Goal: Information Seeking & Learning: Find specific fact

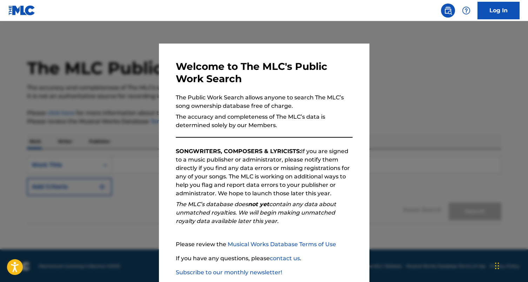
click at [404, 118] on div at bounding box center [264, 162] width 528 height 282
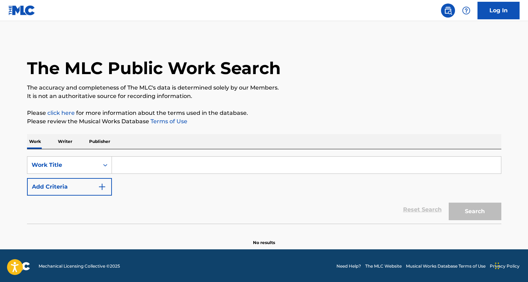
click at [135, 161] on input "Search Form" at bounding box center [306, 164] width 389 height 17
paste input "Crafty Boys"
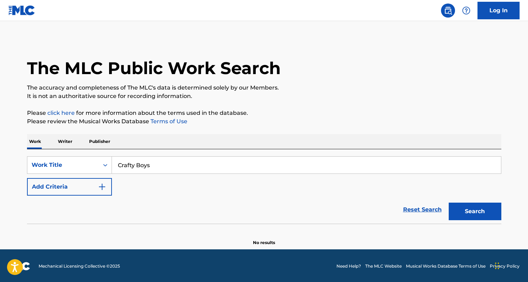
type input "Crafty Boys"
click at [448, 202] on button "Search" at bounding box center [474, 211] width 53 height 18
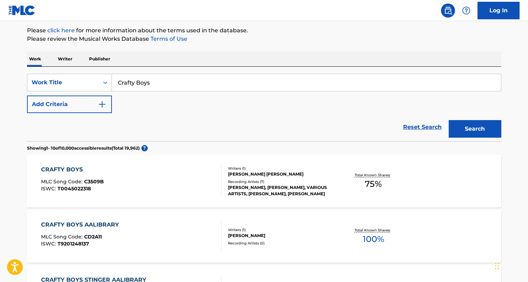
scroll to position [83, 0]
click at [61, 166] on div "CRAFTY BOYS" at bounding box center [72, 169] width 63 height 8
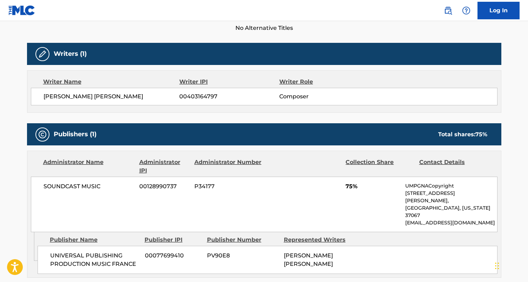
scroll to position [208, 0]
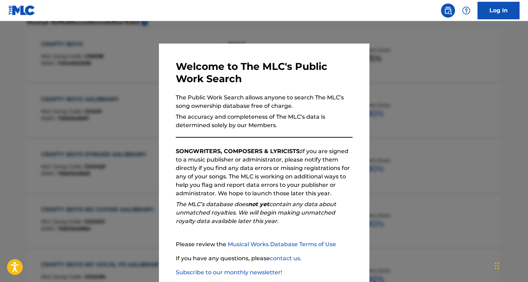
scroll to position [83, 0]
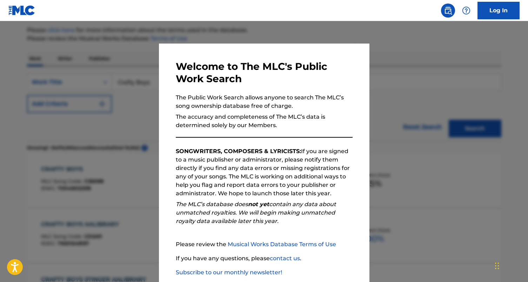
click at [429, 126] on div at bounding box center [264, 162] width 528 height 282
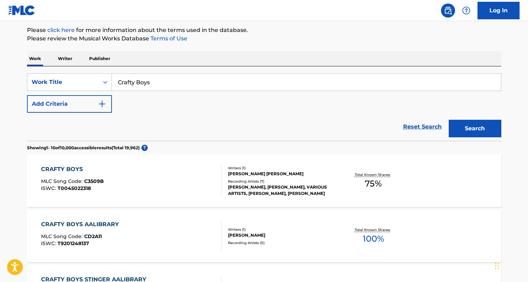
click at [215, 80] on input "Crafty Boys" at bounding box center [306, 82] width 389 height 17
paste input "Entre Cielo Y Mar"
click at [448, 120] on button "Search" at bounding box center [474, 129] width 53 height 18
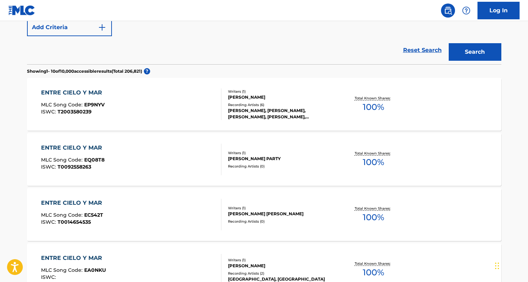
scroll to position [0, 0]
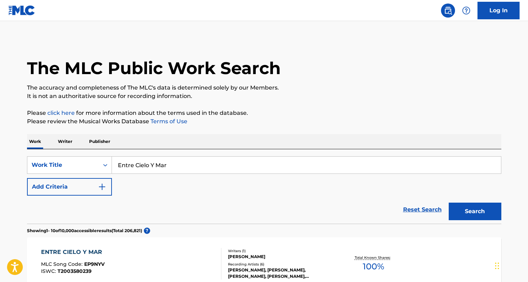
click at [189, 159] on input "Entre Cielo Y Mar" at bounding box center [306, 164] width 389 height 17
paste input "Fried Gato"
type input "Fried Gator"
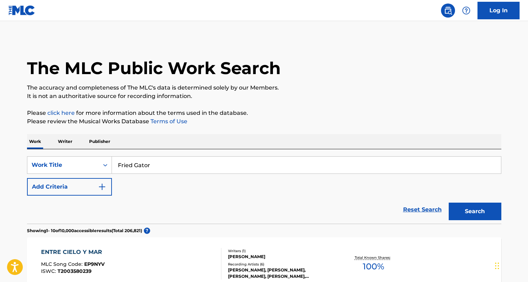
click at [448, 202] on button "Search" at bounding box center [474, 211] width 53 height 18
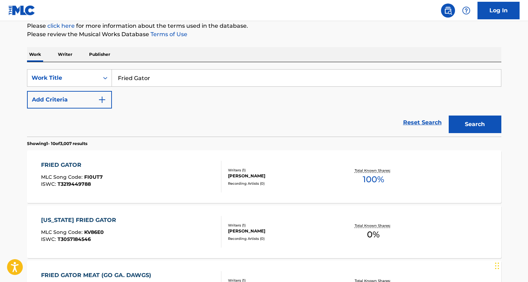
scroll to position [89, 0]
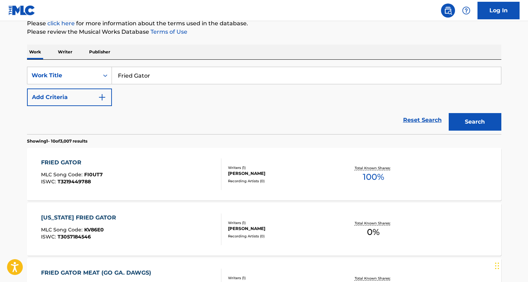
click at [70, 159] on div "FRIED GATOR" at bounding box center [72, 162] width 62 height 8
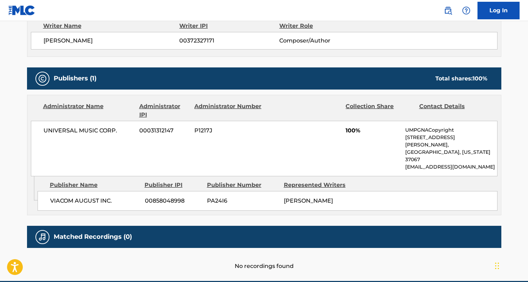
scroll to position [277, 0]
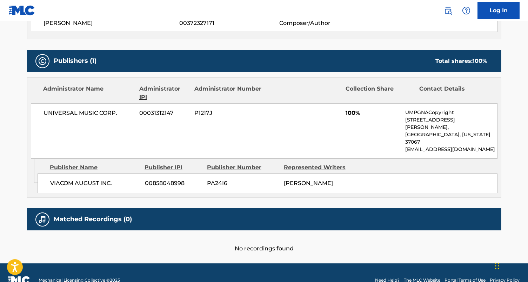
scroll to position [89, 0]
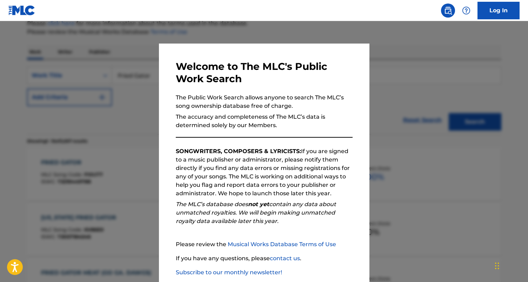
click at [21, 114] on div at bounding box center [264, 162] width 528 height 282
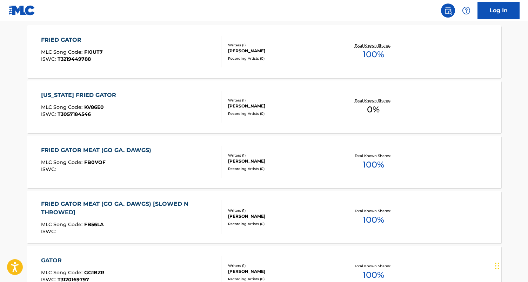
scroll to position [257, 0]
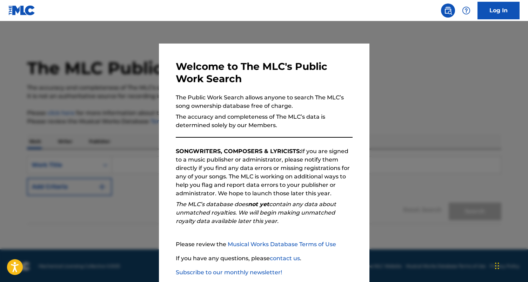
click at [121, 117] on div at bounding box center [264, 162] width 528 height 282
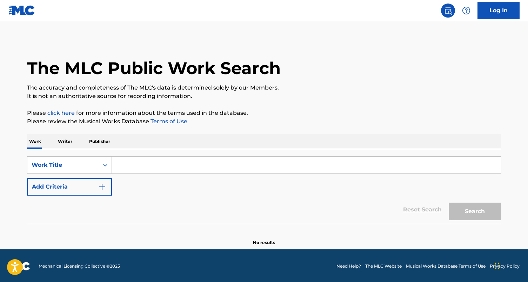
click at [179, 164] on input "Search Form" at bounding box center [306, 164] width 389 height 17
paste input "Look What We Got Bozark"
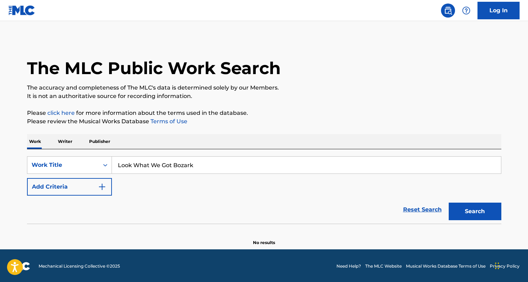
click at [448, 202] on button "Search" at bounding box center [474, 211] width 53 height 18
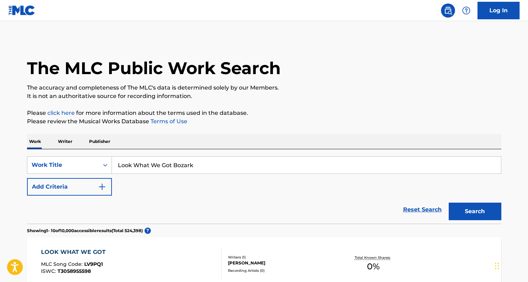
click at [208, 168] on input "Look What We Got Bozark" at bounding box center [306, 164] width 389 height 17
paste input "Country Club Affair"
type input "Country Club Affair"
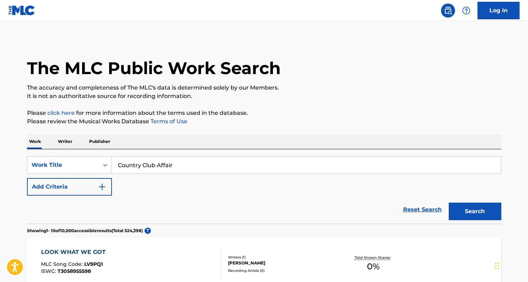
click at [448, 202] on button "Search" at bounding box center [474, 211] width 53 height 18
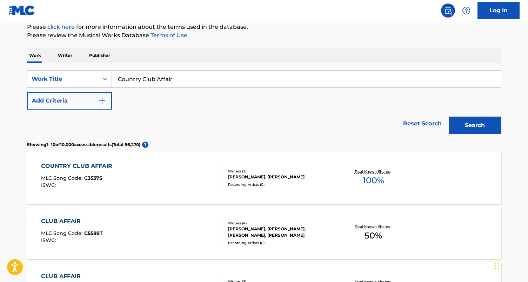
scroll to position [89, 0]
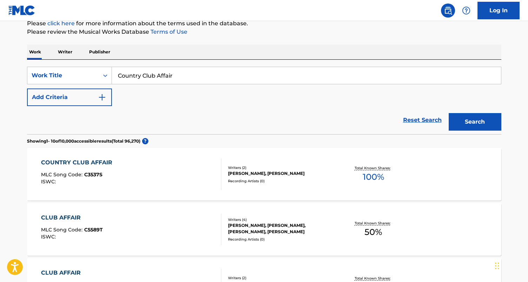
click at [86, 161] on div "COUNTRY CLUB AFFAIR" at bounding box center [78, 162] width 75 height 8
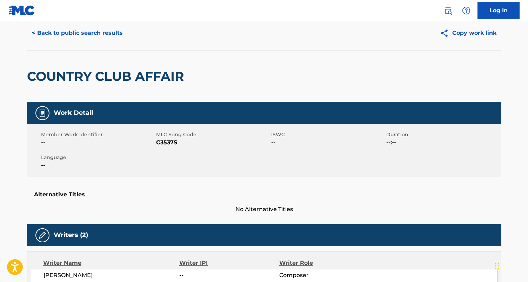
scroll to position [22, 0]
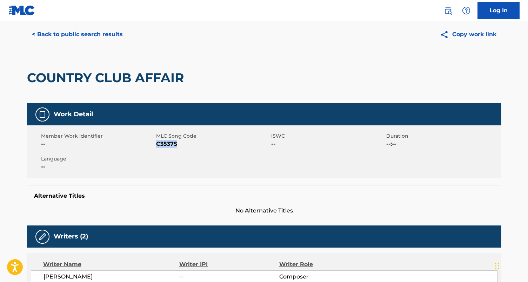
drag, startPoint x: 181, startPoint y: 144, endPoint x: 156, endPoint y: 141, distance: 24.7
click at [156, 141] on span "C3537S" at bounding box center [212, 144] width 113 height 8
copy span "C3537S"
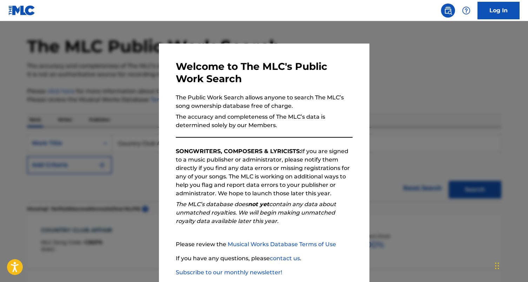
scroll to position [89, 0]
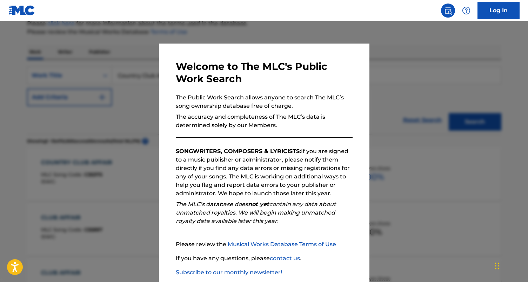
click at [396, 125] on div at bounding box center [264, 162] width 528 height 282
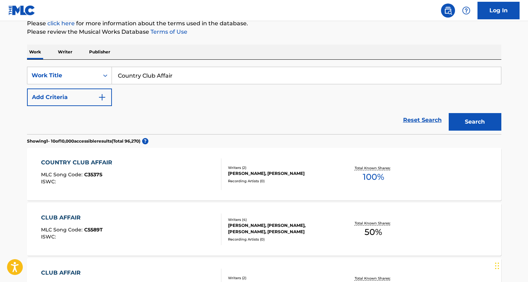
click at [182, 76] on input "Country Club Affair" at bounding box center [306, 75] width 389 height 17
paste input "If You Don't Hug 'Er By Nine O'clock (You Ain't Go"
type input "If You Don't Hug 'Er By Nine O'clock (You Ain't Go"
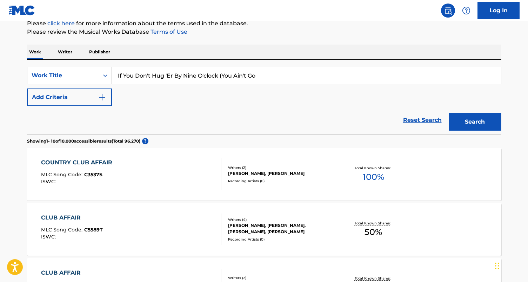
click at [448, 113] on button "Search" at bounding box center [474, 122] width 53 height 18
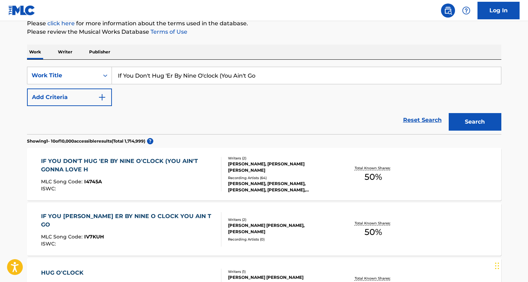
click at [172, 158] on div "IF YOU DON'T HUG 'ER BY NINE O'CLOCK (YOU AIN'T GONNA LOVE H" at bounding box center [128, 165] width 174 height 17
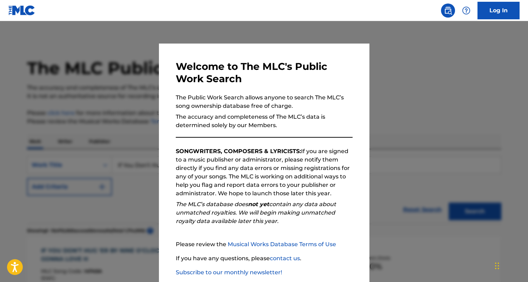
scroll to position [89, 0]
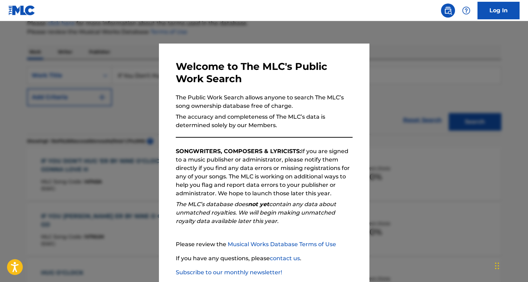
click at [389, 85] on div at bounding box center [264, 162] width 528 height 282
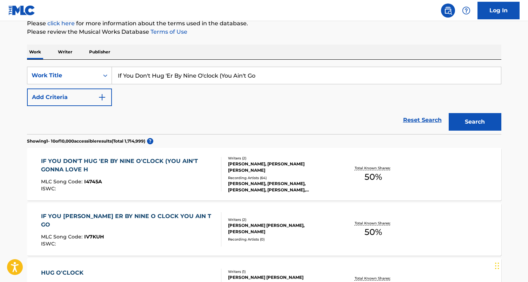
click at [171, 75] on input "If You Don't Hug 'Er By Nine O'clock (You Ain't Go" at bounding box center [306, 75] width 389 height 17
paste input "Little Lump Of Sugar"
type input "Little Lump Of Sugar"
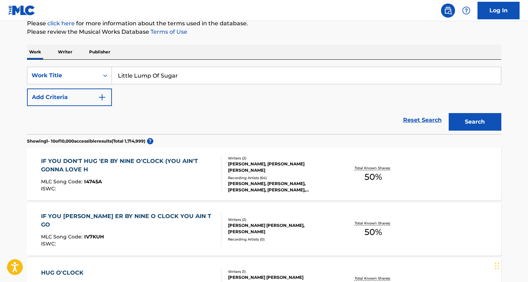
click at [448, 113] on button "Search" at bounding box center [474, 122] width 53 height 18
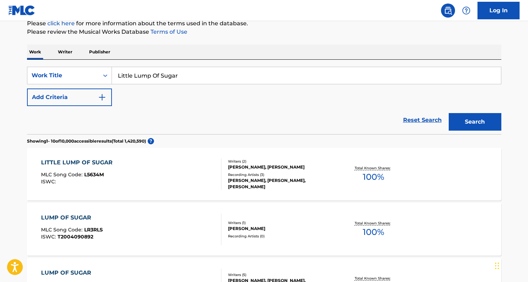
scroll to position [94, 0]
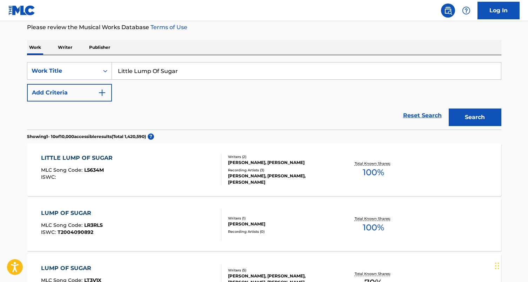
click at [98, 155] on div "LITTLE LUMP OF SUGAR" at bounding box center [78, 158] width 75 height 8
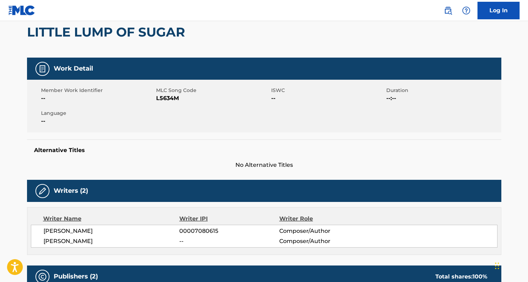
scroll to position [44, 0]
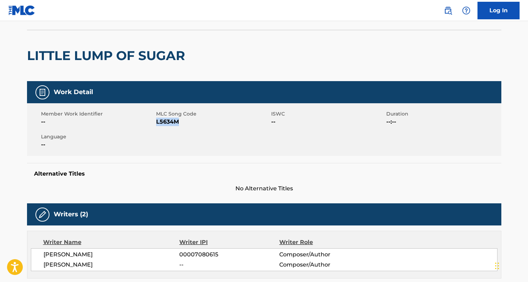
drag, startPoint x: 183, startPoint y: 123, endPoint x: 156, endPoint y: 123, distance: 27.0
click at [156, 123] on span "L5634M" at bounding box center [212, 121] width 113 height 8
copy span "L5634M"
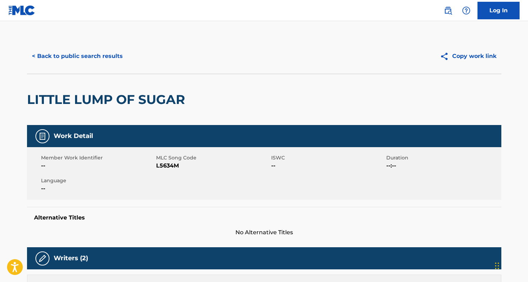
scroll to position [94, 0]
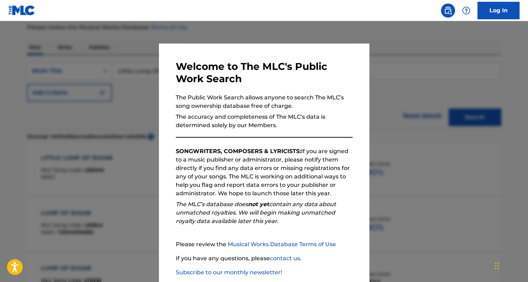
click at [116, 65] on div at bounding box center [264, 162] width 528 height 282
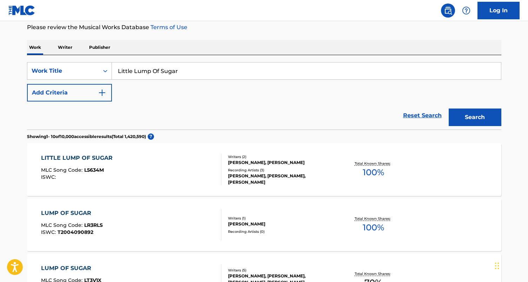
click at [176, 71] on input "Little Lump Of Sugar" at bounding box center [306, 70] width 389 height 17
paste input "The Star Goes Home"
type input "The Star Goes Home"
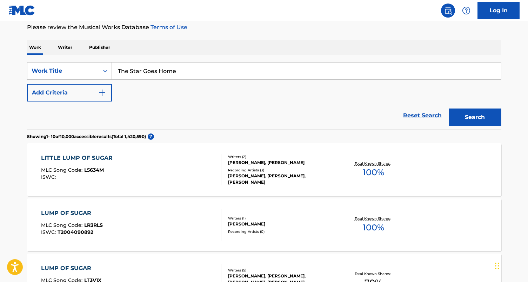
click at [448, 108] on button "Search" at bounding box center [474, 117] width 53 height 18
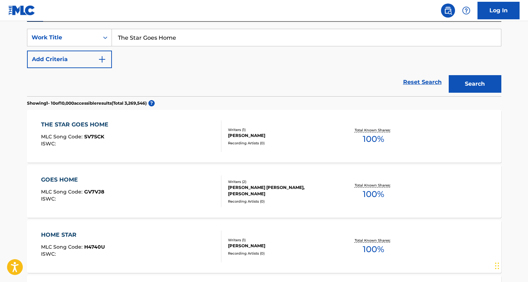
scroll to position [128, 0]
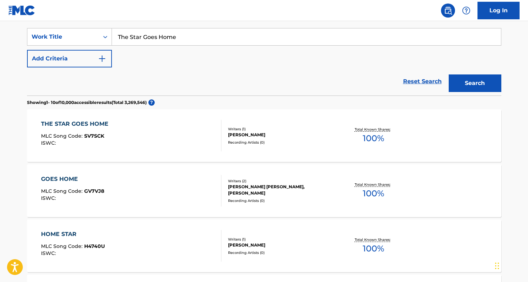
click at [91, 122] on div "THE STAR GOES HOME" at bounding box center [76, 124] width 71 height 8
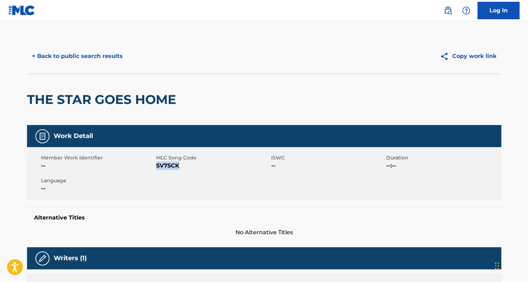
drag, startPoint x: 184, startPoint y: 165, endPoint x: 156, endPoint y: 165, distance: 28.1
click at [156, 165] on span "SV7SCK" at bounding box center [212, 165] width 113 height 8
copy span "SV7SCK"
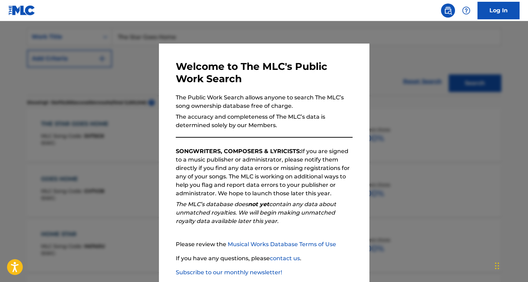
click at [413, 95] on div at bounding box center [264, 162] width 528 height 282
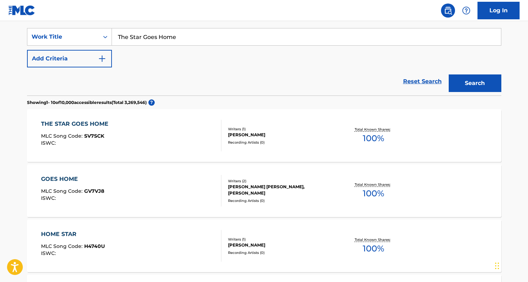
click at [230, 41] on input "The Star Goes Home" at bounding box center [306, 36] width 389 height 17
paste input "Riverwind"
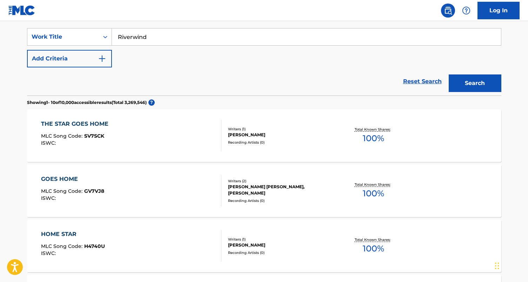
type input "Riverwind"
click at [448, 74] on button "Search" at bounding box center [474, 83] width 53 height 18
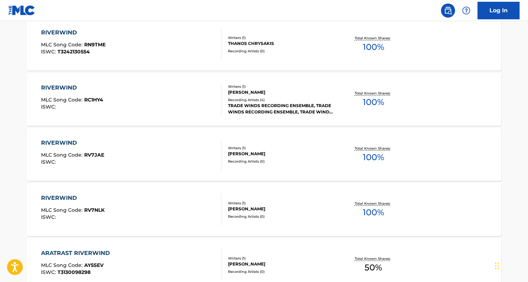
scroll to position [265, 0]
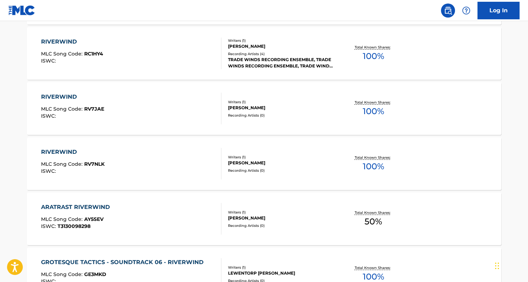
click at [63, 153] on div "RIVERWIND" at bounding box center [72, 152] width 63 height 8
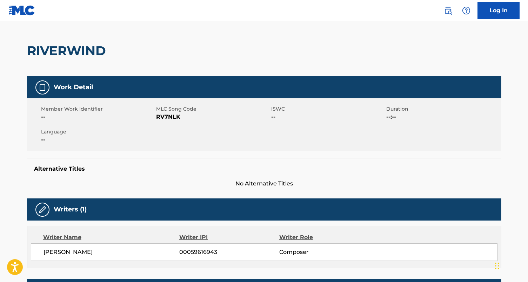
scroll to position [176, 0]
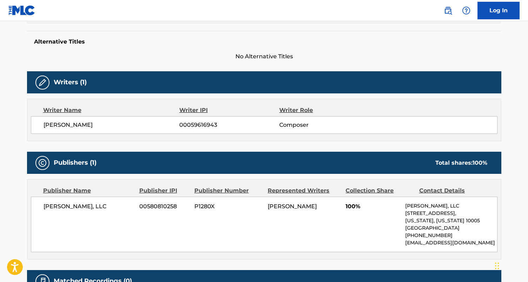
scroll to position [283, 0]
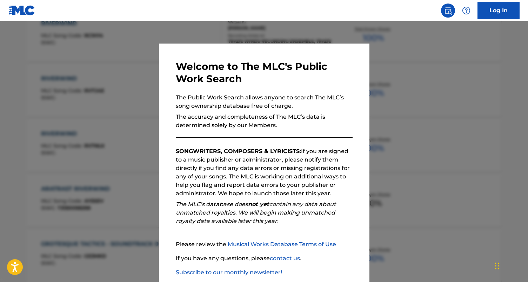
click at [78, 127] on div at bounding box center [264, 162] width 528 height 282
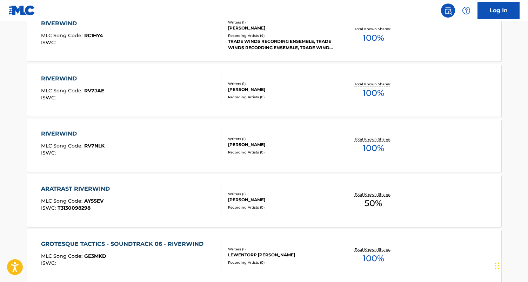
click at [60, 79] on div "RIVERWIND" at bounding box center [72, 78] width 63 height 8
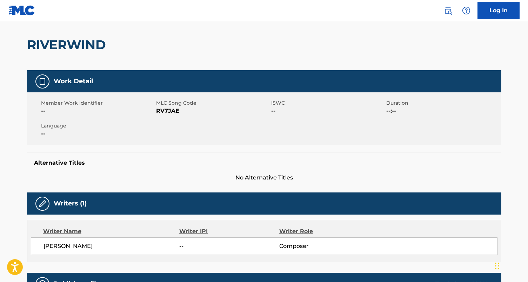
scroll to position [44, 0]
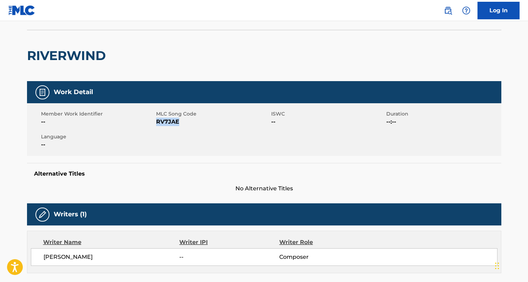
drag, startPoint x: 183, startPoint y: 122, endPoint x: 156, endPoint y: 122, distance: 27.7
click at [156, 122] on span "RV7JAE" at bounding box center [212, 121] width 113 height 8
copy span "RV7JAE"
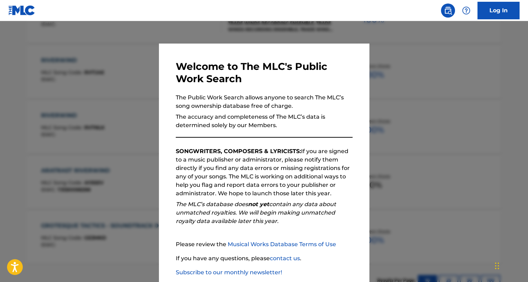
click at [429, 83] on div at bounding box center [264, 162] width 528 height 282
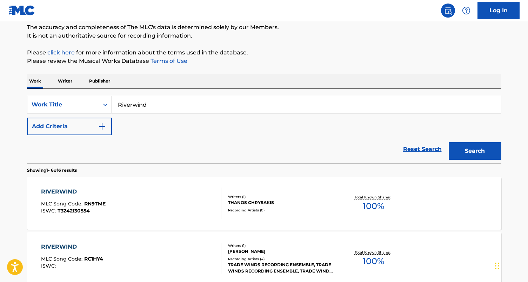
scroll to position [0, 0]
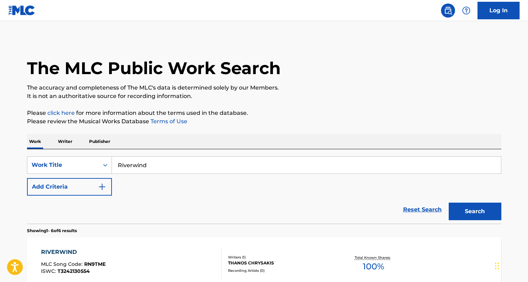
click at [172, 162] on input "Riverwind" at bounding box center [306, 164] width 389 height 17
paste input "Summer Go Slow"
type input "Summer Go Slow"
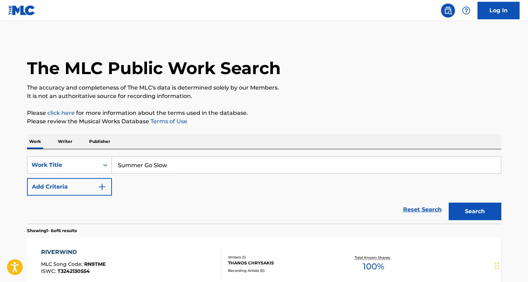
click at [448, 202] on button "Search" at bounding box center [474, 211] width 53 height 18
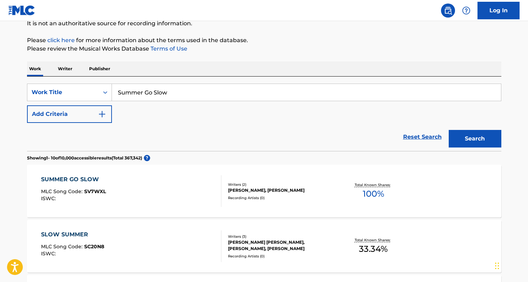
scroll to position [74, 0]
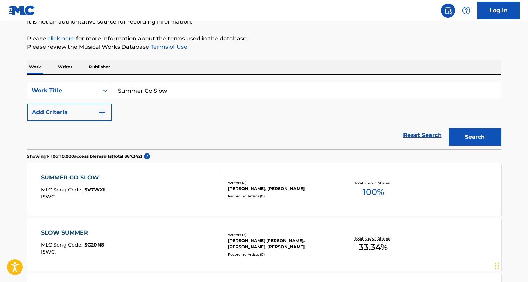
click at [82, 175] on div "SUMMER GO SLOW" at bounding box center [73, 177] width 65 height 8
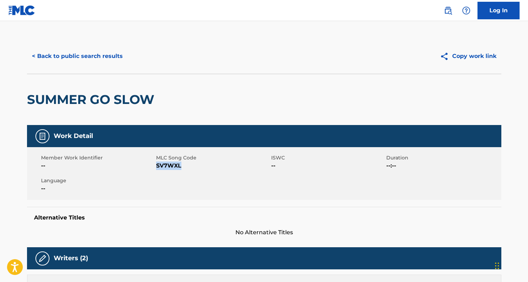
drag, startPoint x: 184, startPoint y: 164, endPoint x: 157, endPoint y: 167, distance: 26.8
click at [157, 167] on span "SV7WXL" at bounding box center [212, 165] width 113 height 8
copy span "SV7WXL"
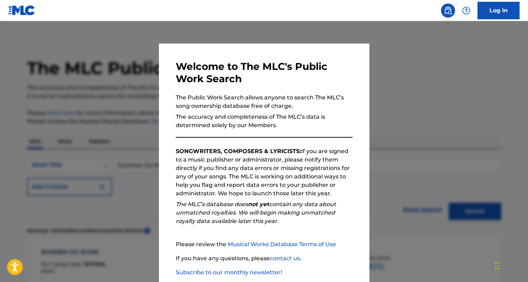
scroll to position [74, 0]
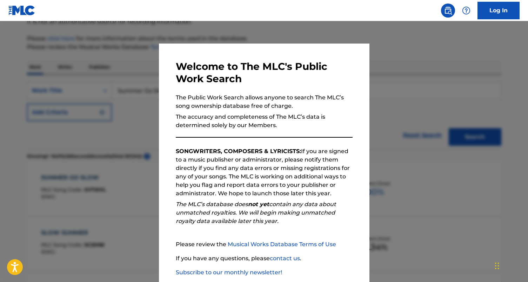
click at [380, 58] on div at bounding box center [264, 162] width 528 height 282
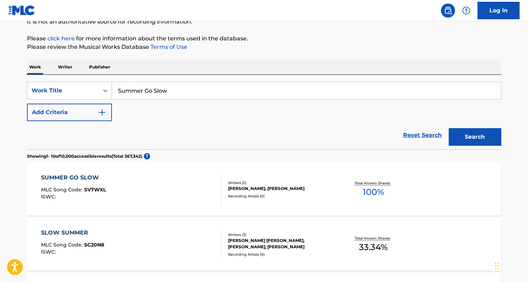
click at [289, 92] on input "Summer Go Slow" at bounding box center [306, 90] width 389 height 17
paste input "Whisper Confidentially"
click at [448, 128] on button "Search" at bounding box center [474, 137] width 53 height 18
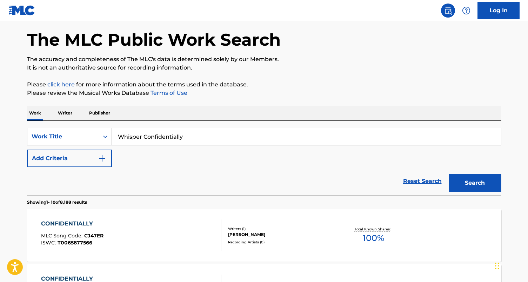
scroll to position [0, 0]
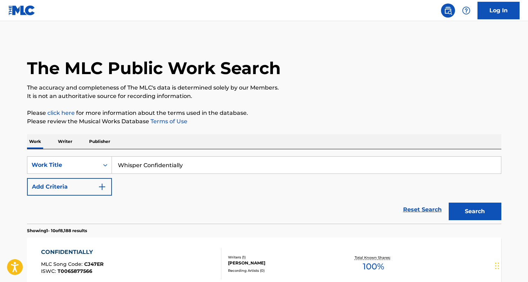
click at [216, 167] on input "Whisper Confidentially" at bounding box center [306, 164] width 389 height 17
paste input "Snow And Ice And Burning Sand"
type input "Snow And Ice And Burning Sand"
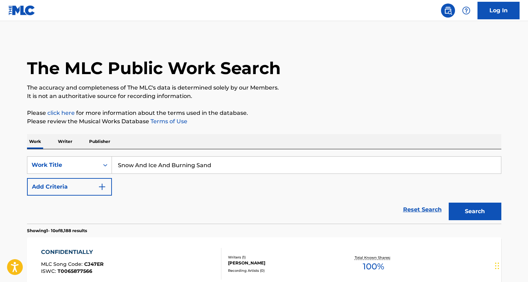
click at [448, 202] on button "Search" at bounding box center [474, 211] width 53 height 18
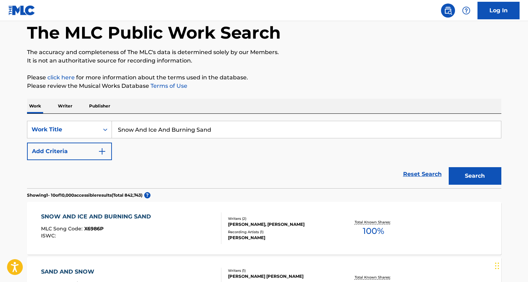
scroll to position [38, 0]
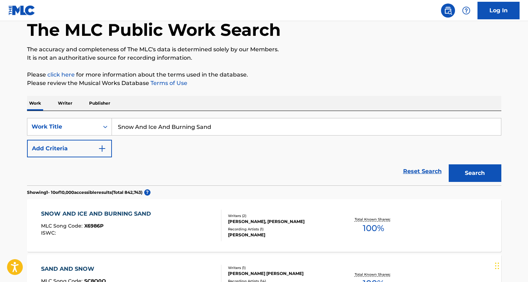
click at [110, 210] on div "SNOW AND ICE AND BURNING SAND" at bounding box center [97, 213] width 113 height 8
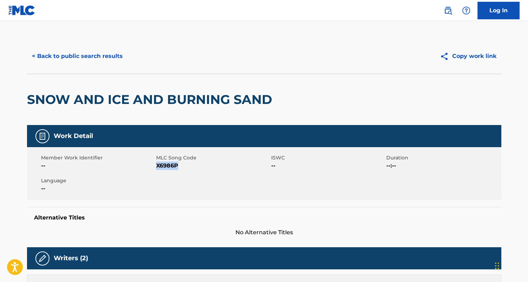
drag, startPoint x: 198, startPoint y: 165, endPoint x: 156, endPoint y: 164, distance: 42.1
click at [156, 164] on span "X6986P" at bounding box center [212, 165] width 113 height 8
copy span "X6986P"
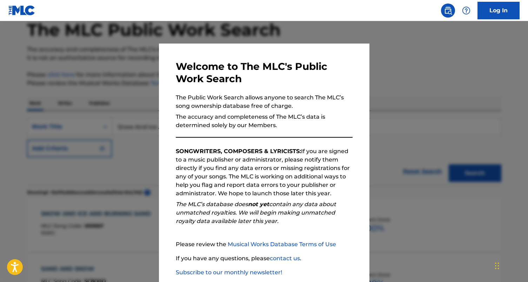
click at [382, 117] on div at bounding box center [264, 162] width 528 height 282
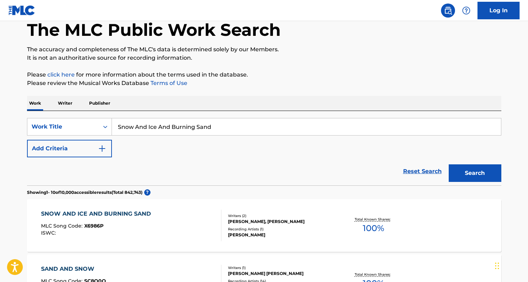
click at [316, 126] on input "Snow And Ice And Burning Sand" at bounding box center [306, 126] width 389 height 17
paste input "All That You Say You Are"
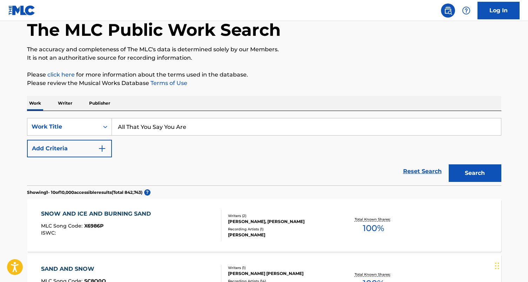
type input "All That You Say You Are"
click at [448, 164] on button "Search" at bounding box center [474, 173] width 53 height 18
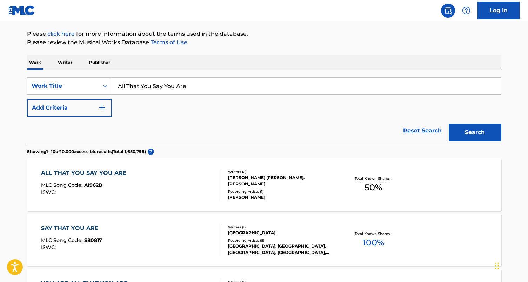
scroll to position [80, 0]
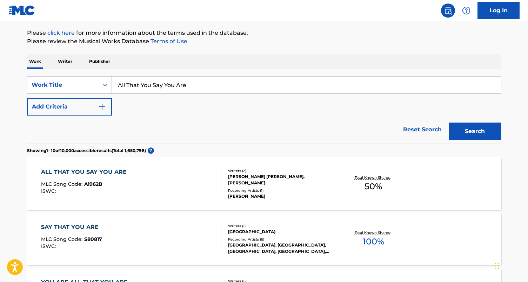
click at [84, 165] on div "ALL THAT YOU SAY YOU ARE MLC Song Code : A1962B ISWC : Writers ( 2 ) [PERSON_NA…" at bounding box center [264, 183] width 474 height 53
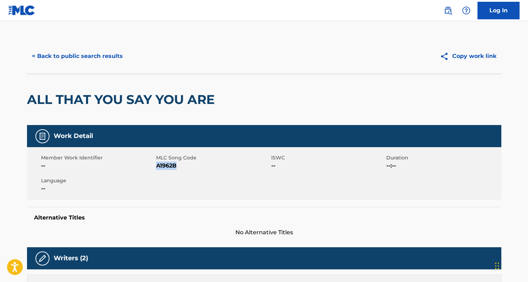
drag, startPoint x: 182, startPoint y: 167, endPoint x: 156, endPoint y: 166, distance: 25.6
click at [156, 166] on span "A1962B" at bounding box center [212, 165] width 113 height 8
copy span "A1962B"
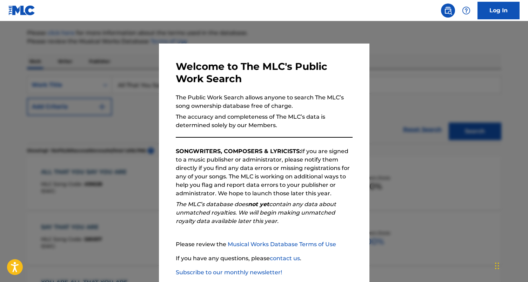
click at [99, 76] on div at bounding box center [264, 162] width 528 height 282
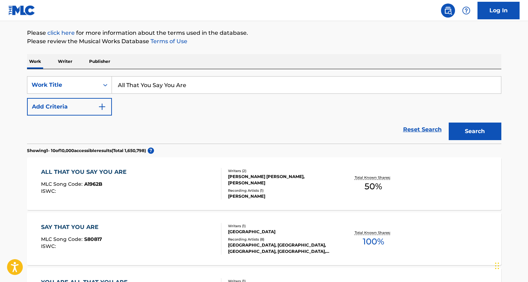
click at [196, 87] on input "All That You Say You Are" at bounding box center [306, 84] width 389 height 17
paste input "Long Distance Gossip"
type input "Long Distance Gossip"
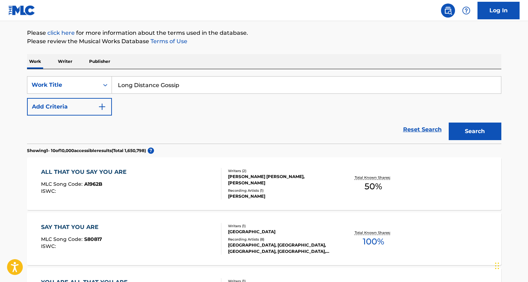
click at [448, 122] on button "Search" at bounding box center [474, 131] width 53 height 18
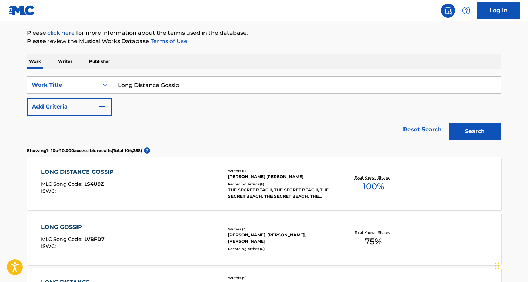
click at [93, 168] on div "LONG DISTANCE GOSSIP" at bounding box center [79, 172] width 76 height 8
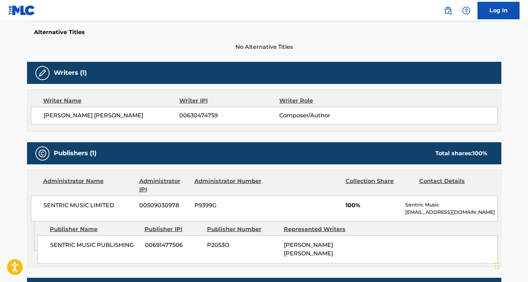
scroll to position [197, 0]
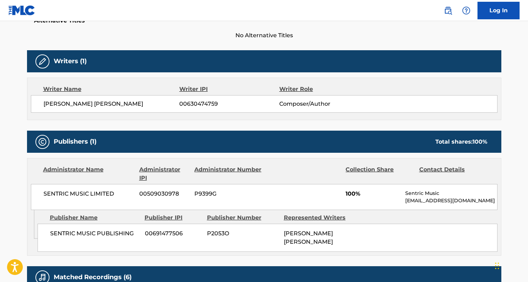
scroll to position [80, 0]
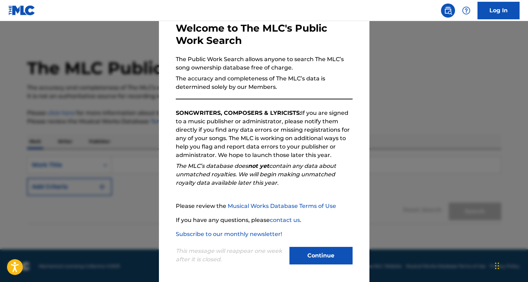
scroll to position [39, 0]
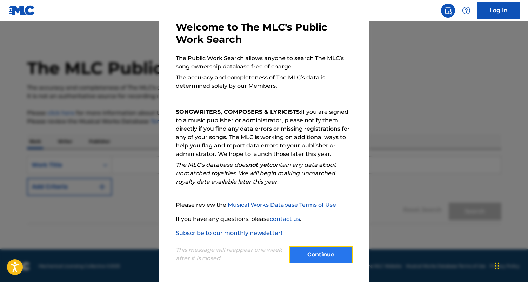
click at [317, 252] on button "Continue" at bounding box center [320, 254] width 63 height 18
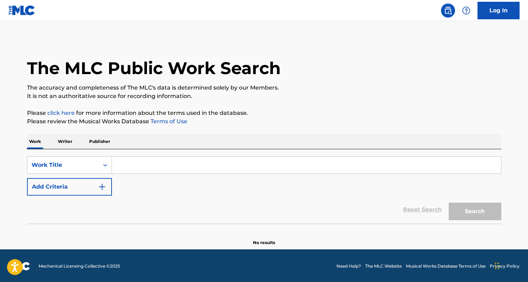
click at [243, 168] on input "Search Form" at bounding box center [306, 164] width 389 height 17
paste input "Starshine, Candlelight And Wine"
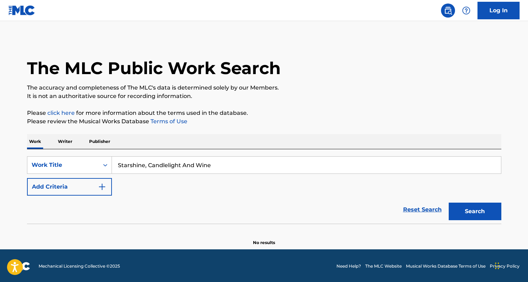
type input "Starshine, Candlelight And Wine"
click at [448, 202] on button "Search" at bounding box center [474, 211] width 53 height 18
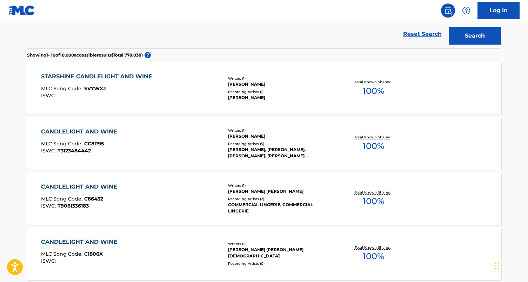
scroll to position [204, 0]
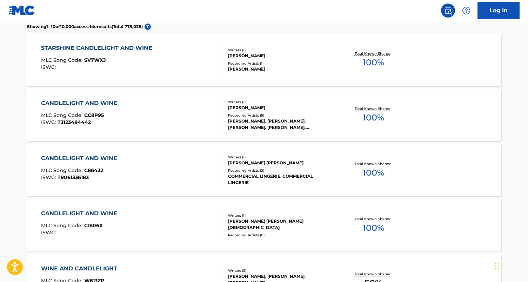
click at [93, 45] on div "STARSHINE CANDLELIGHT AND WINE" at bounding box center [98, 48] width 115 height 8
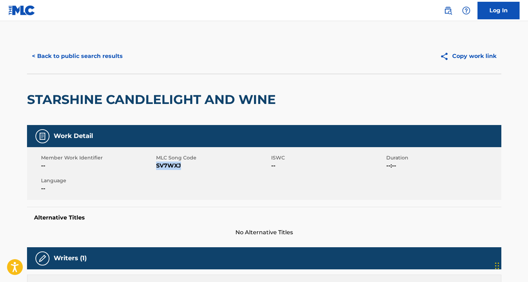
drag, startPoint x: 187, startPoint y: 163, endPoint x: 157, endPoint y: 164, distance: 30.2
click at [157, 164] on span "SV7WXJ" at bounding box center [212, 165] width 113 height 8
copy span "SV7WXJ"
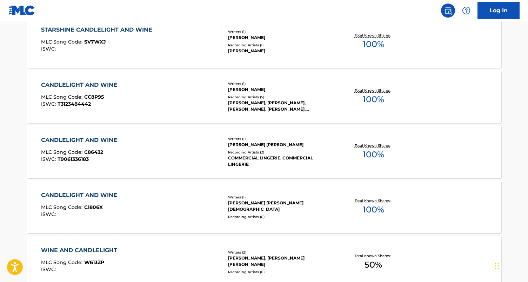
click at [84, 150] on span "C86432" at bounding box center [93, 152] width 19 height 6
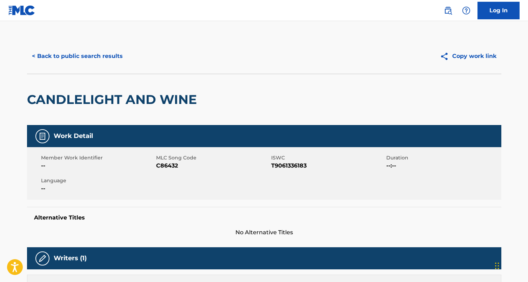
scroll to position [240, 0]
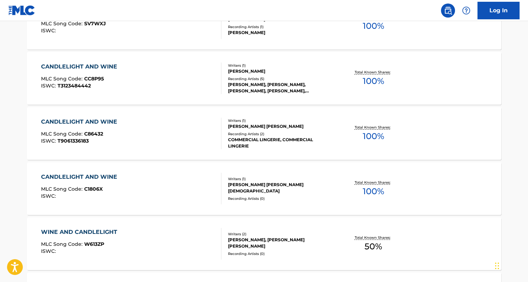
click at [95, 174] on div "CANDLELIGHT AND WINE" at bounding box center [81, 177] width 80 height 8
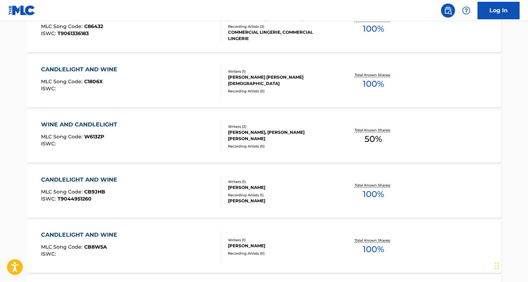
scroll to position [404, 0]
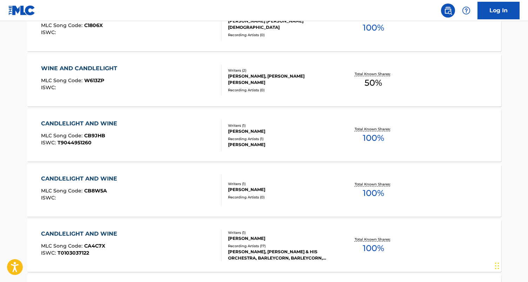
click at [168, 139] on div "CANDLELIGHT AND WINE MLC Song Code : CB9JHB ISWC : T9044951260" at bounding box center [131, 135] width 180 height 32
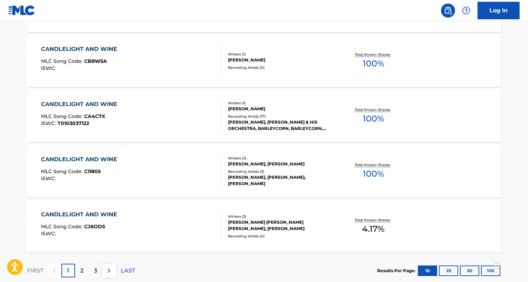
scroll to position [559, 0]
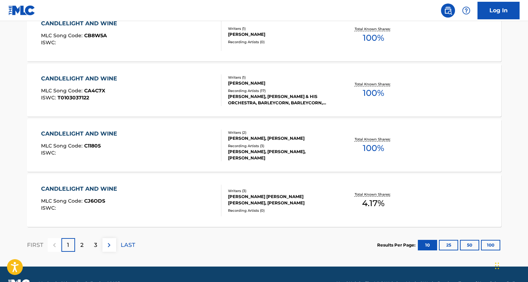
click at [123, 141] on div "CANDLELIGHT AND WINE MLC Song Code : C11805 ISWC :" at bounding box center [131, 145] width 180 height 32
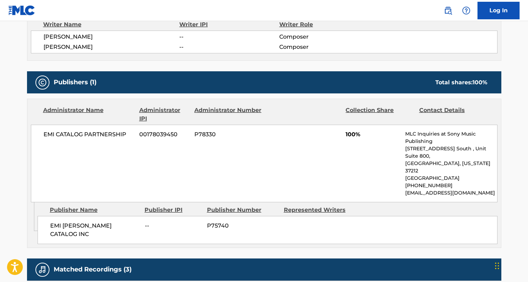
scroll to position [264, 0]
